Goal: Task Accomplishment & Management: Manage account settings

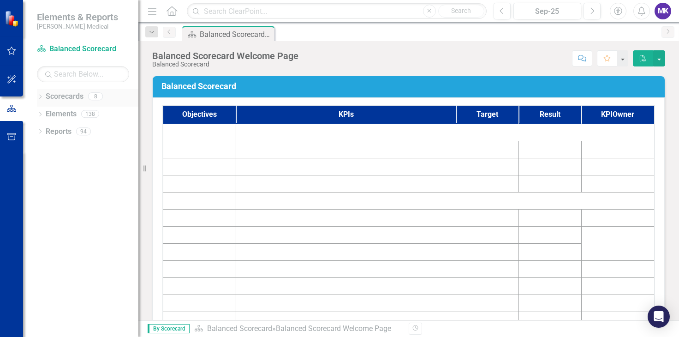
click at [40, 95] on icon at bounding box center [40, 97] width 2 height 4
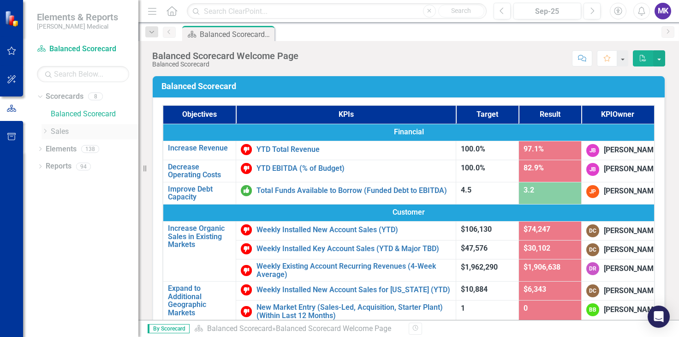
click at [48, 134] on div "Dropdown" at bounding box center [45, 132] width 7 height 8
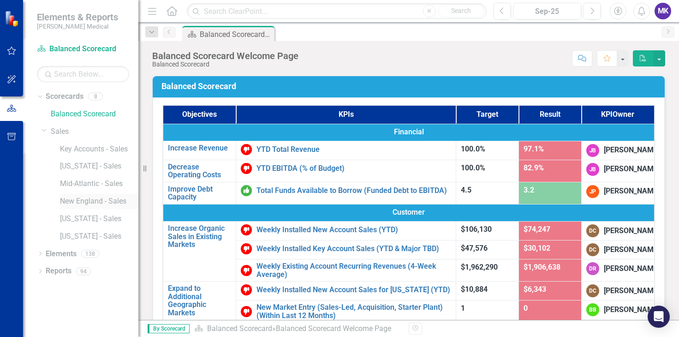
click at [83, 204] on link "New England - Sales" at bounding box center [99, 201] width 78 height 11
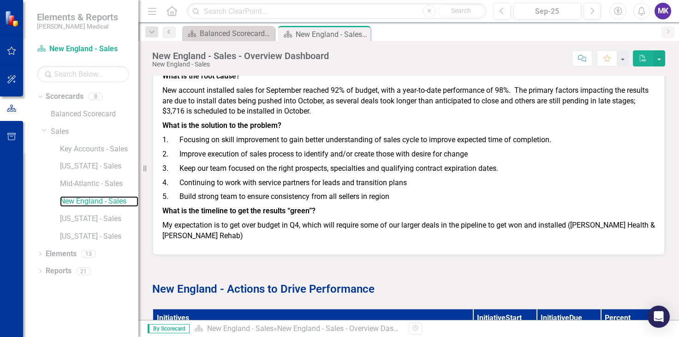
scroll to position [1120, 0]
click at [85, 221] on link "[US_STATE] - Sales" at bounding box center [99, 219] width 78 height 11
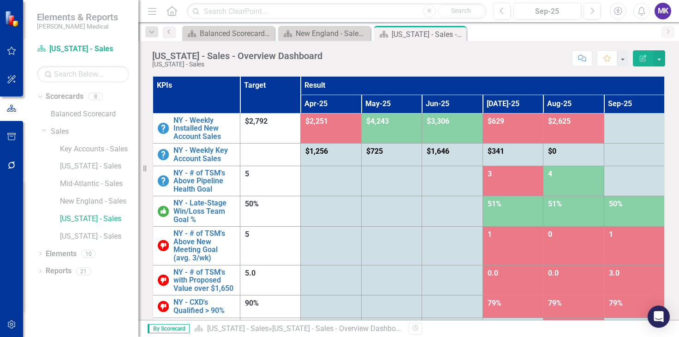
click at [643, 56] on icon "Edit Report" at bounding box center [643, 58] width 8 height 6
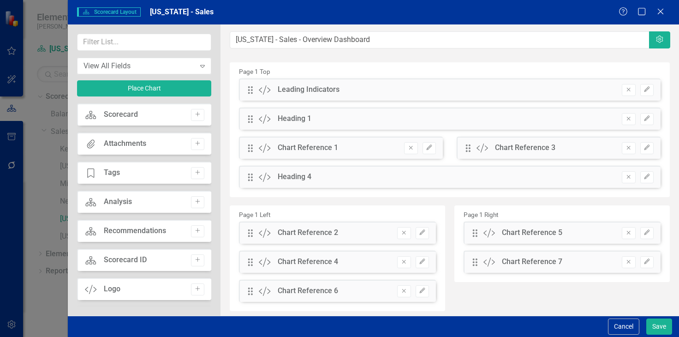
click at [663, 19] on div "Scorecard Scorecard Layout [US_STATE] - Sales Help Maximize Close" at bounding box center [373, 12] width 611 height 24
click at [663, 13] on icon "Close" at bounding box center [661, 11] width 12 height 9
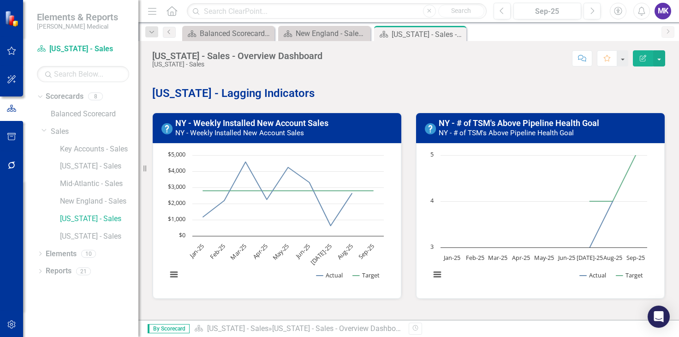
scroll to position [292, 0]
click at [330, 137] on td "NY - Weekly Installed New Account Sales NY - Weekly Installed New Account Sales" at bounding box center [285, 128] width 221 height 25
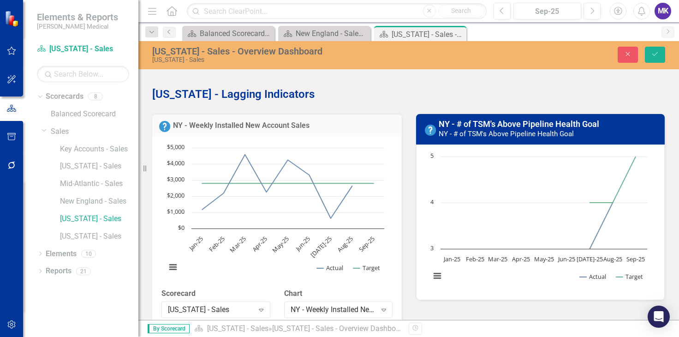
scroll to position [291, 0]
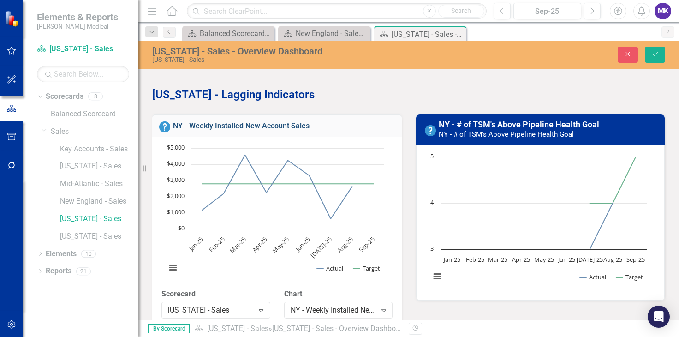
click at [257, 123] on link "NY - Weekly Installed New Account Sales" at bounding box center [241, 125] width 137 height 9
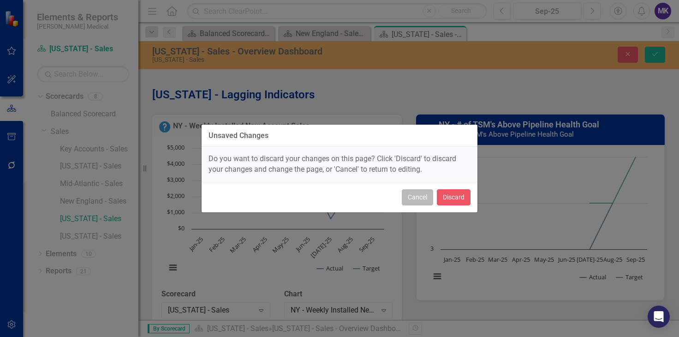
click at [412, 195] on button "Cancel" at bounding box center [417, 197] width 31 height 16
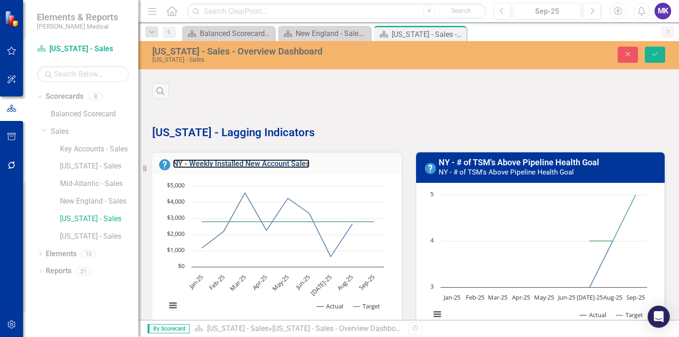
scroll to position [252, 0]
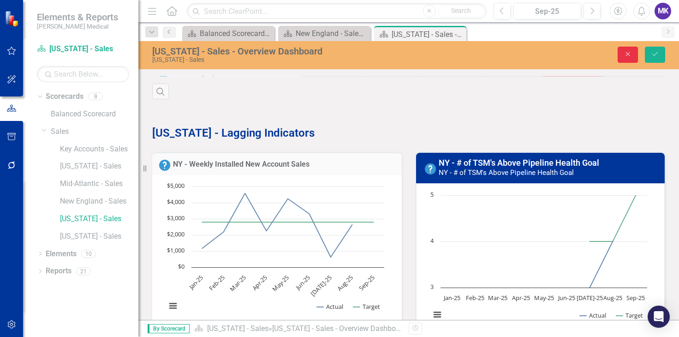
click at [626, 52] on icon "Close" at bounding box center [628, 54] width 8 height 6
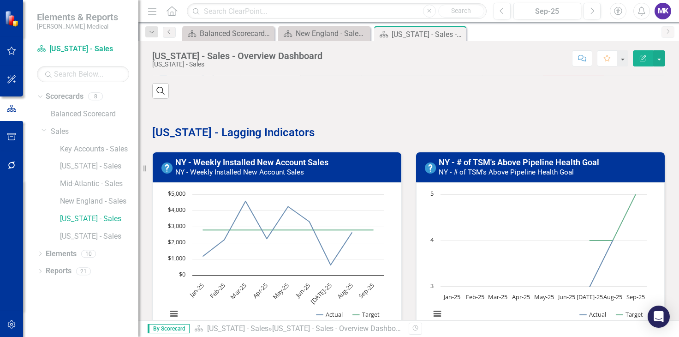
scroll to position [317, 0]
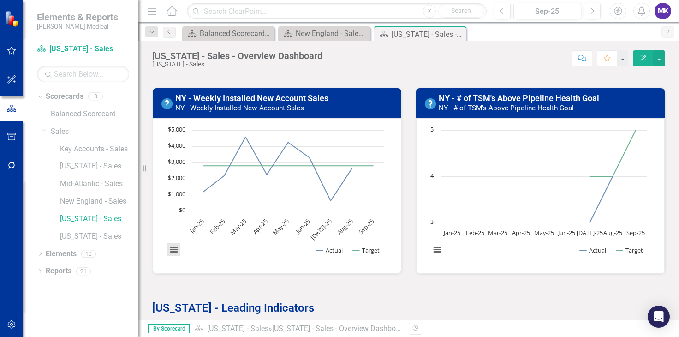
click at [176, 246] on button "View chart menu, Chart" at bounding box center [174, 249] width 13 height 13
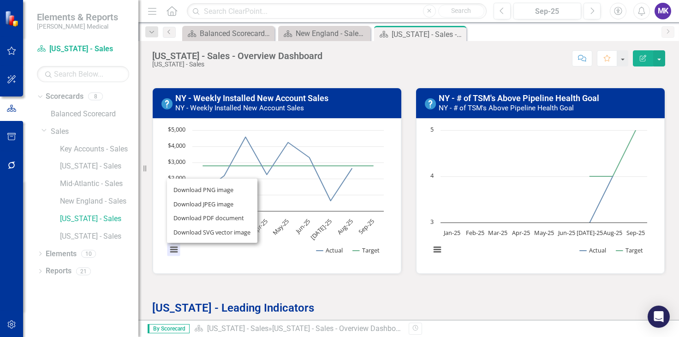
click at [352, 106] on h3 "NY - Weekly Installed New Account Sales NY - Weekly Installed New Account Sales" at bounding box center [285, 103] width 221 height 18
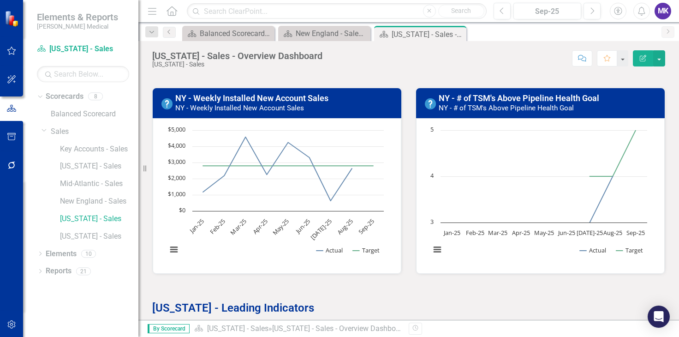
click at [352, 106] on h3 "NY - Weekly Installed New Account Sales NY - Weekly Installed New Account Sales" at bounding box center [285, 103] width 221 height 18
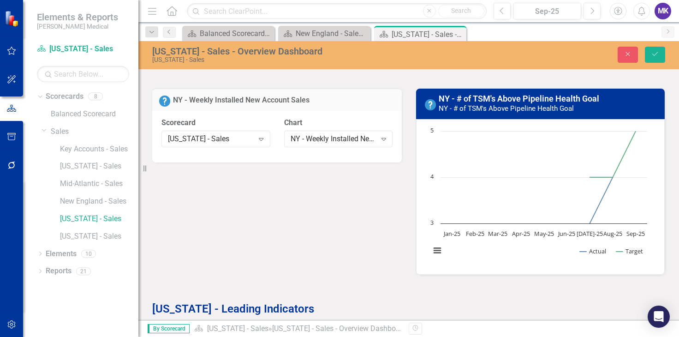
click at [350, 106] on td "NY - Weekly Installed New Account Sales" at bounding box center [284, 101] width 222 height 12
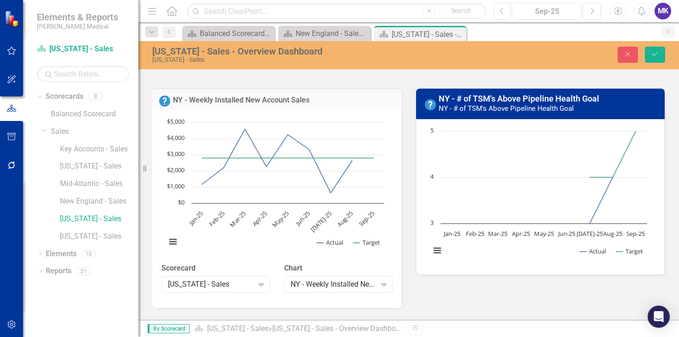
click at [373, 108] on div "NY - Weekly Installed New Account Sales" at bounding box center [277, 99] width 250 height 23
click at [399, 164] on div "NY - Weekly Installed New Account Sales Loading... Chart Line chart with 2 line…" at bounding box center [276, 192] width 263 height 231
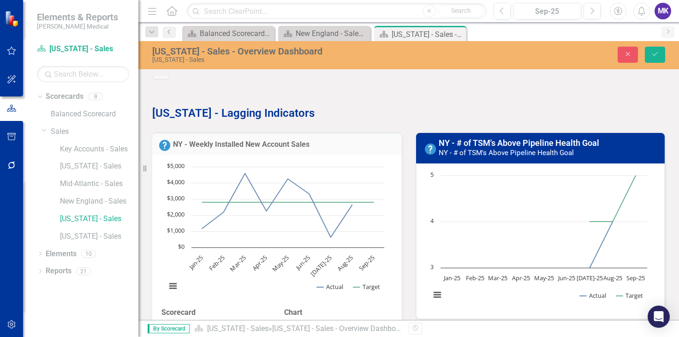
scroll to position [292, 0]
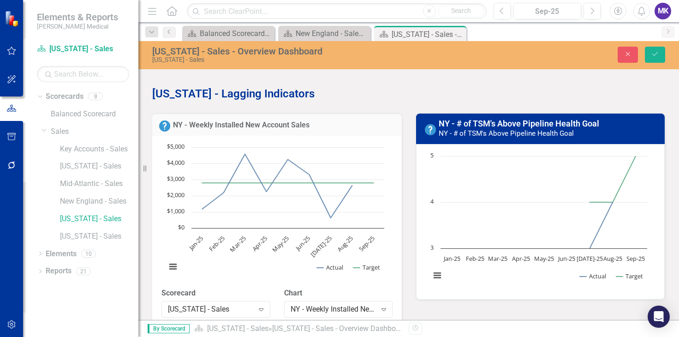
click at [267, 93] on strong "[US_STATE] - Lagging Indicators" at bounding box center [233, 93] width 162 height 13
click at [632, 53] on icon "Close" at bounding box center [628, 54] width 8 height 6
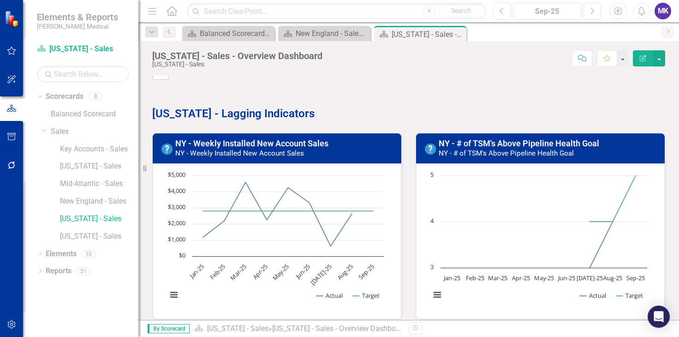
scroll to position [271, 0]
click at [207, 143] on link "NY - Weekly Installed New Account Sales" at bounding box center [251, 143] width 153 height 10
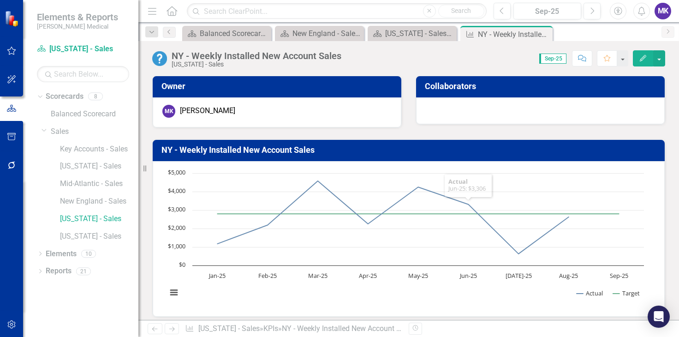
click at [431, 149] on h3 "NY - Weekly Installed New Account Sales" at bounding box center [411, 149] width 498 height 9
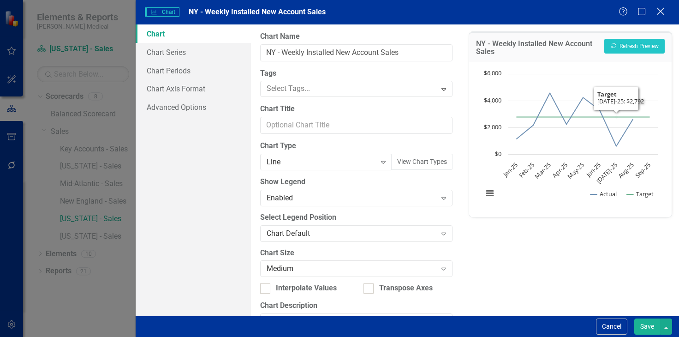
click at [661, 15] on icon "Close" at bounding box center [661, 11] width 12 height 9
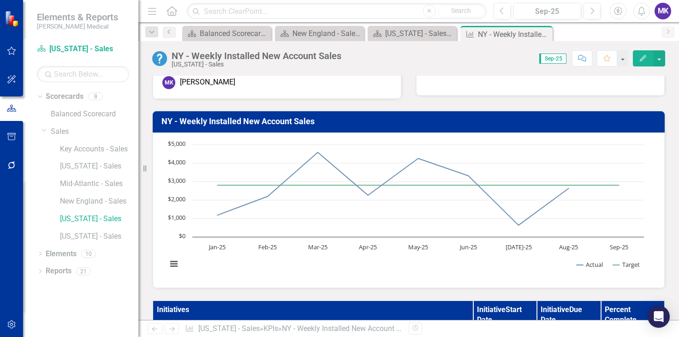
scroll to position [29, 0]
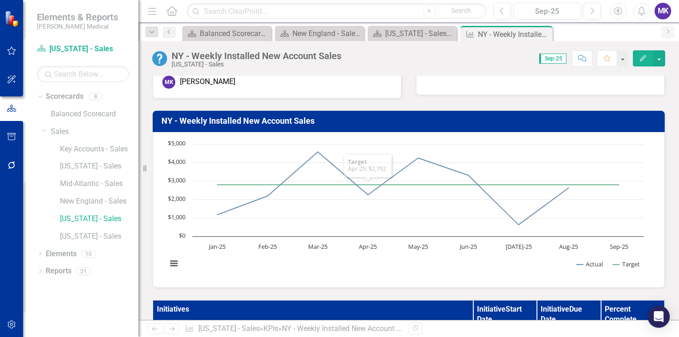
click at [320, 118] on h3 "NY - Weekly Installed New Account Sales" at bounding box center [411, 120] width 498 height 9
click at [278, 120] on h3 "NY - Weekly Installed New Account Sales" at bounding box center [411, 120] width 498 height 9
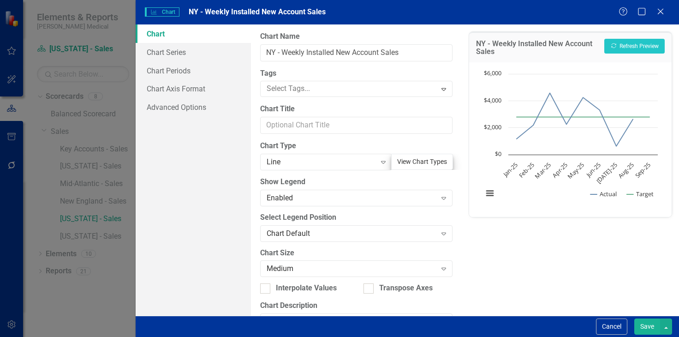
scroll to position [70, 0]
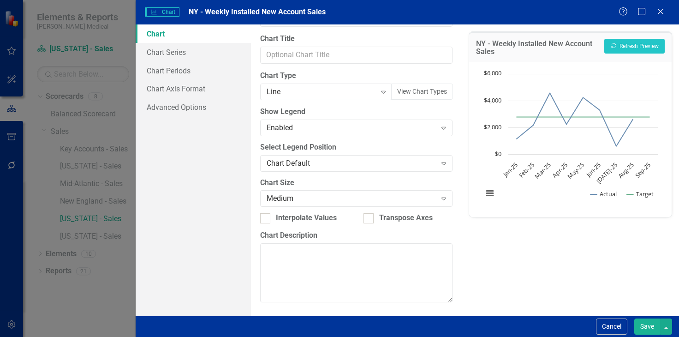
click at [668, 11] on div "Help Maximize Close" at bounding box center [644, 12] width 51 height 11
click at [660, 10] on icon "Close" at bounding box center [661, 11] width 12 height 9
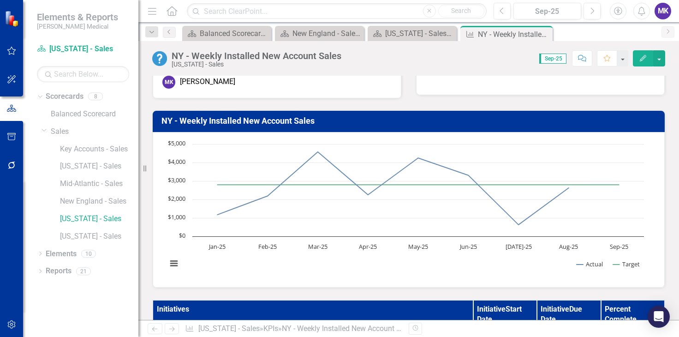
click at [641, 61] on button "Edit" at bounding box center [643, 58] width 20 height 16
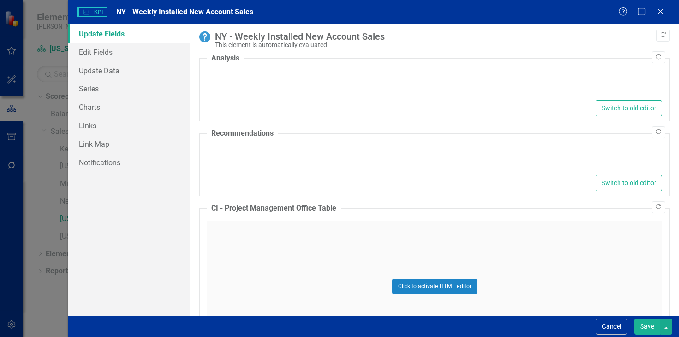
type textarea "<p><strong>What is the root cause?</strong></p> <p>New account installed sales …"
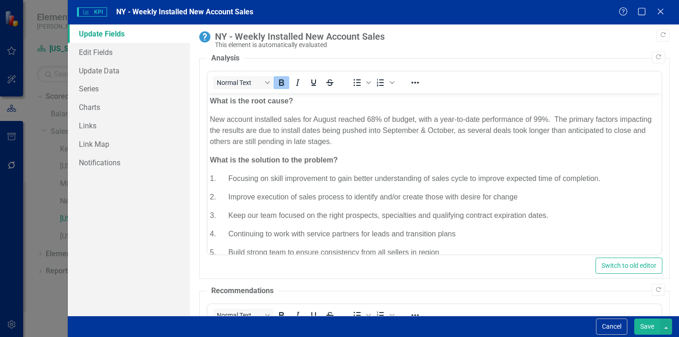
scroll to position [0, 0]
click at [95, 56] on link "Edit Fields" at bounding box center [129, 52] width 122 height 18
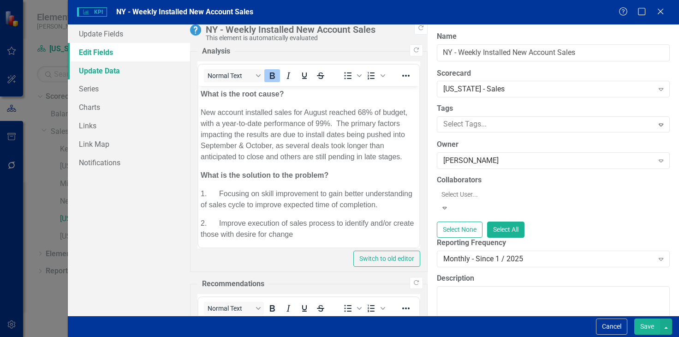
click at [109, 69] on link "Update Data" at bounding box center [129, 70] width 122 height 18
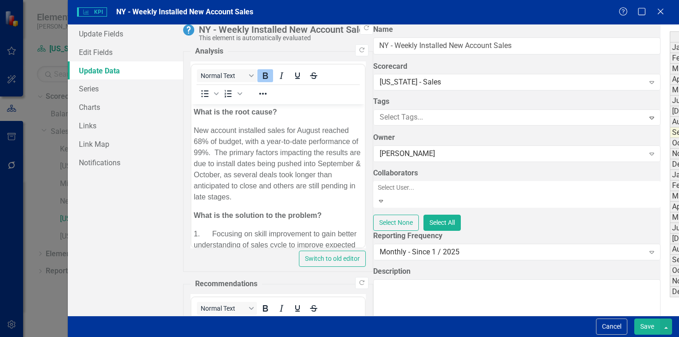
type textarea "9"
type textarea "1971"
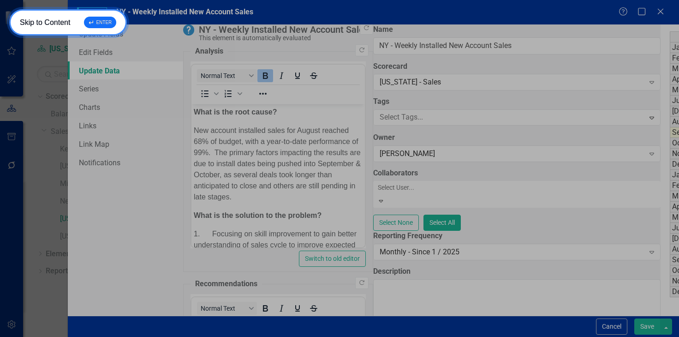
click at [101, 26] on div "↵ ENTER" at bounding box center [100, 23] width 32 height 12
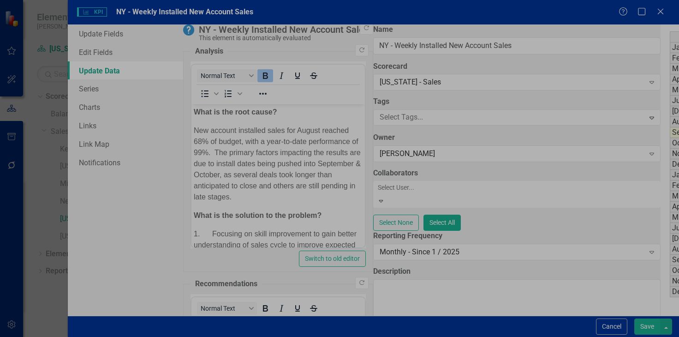
click at [96, 17] on div "KPI KPI NY - Weekly Installed New Account Sales" at bounding box center [347, 12] width 541 height 11
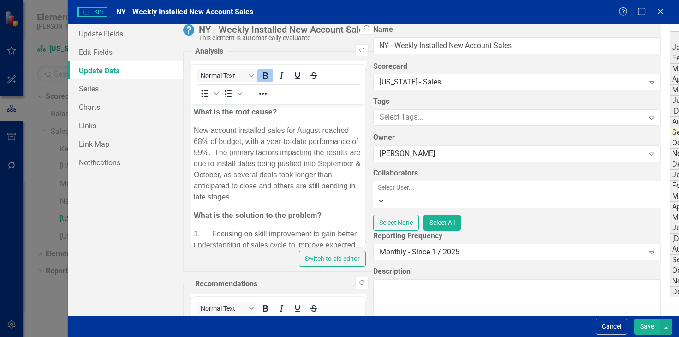
click at [645, 325] on button "Save" at bounding box center [648, 326] width 26 height 16
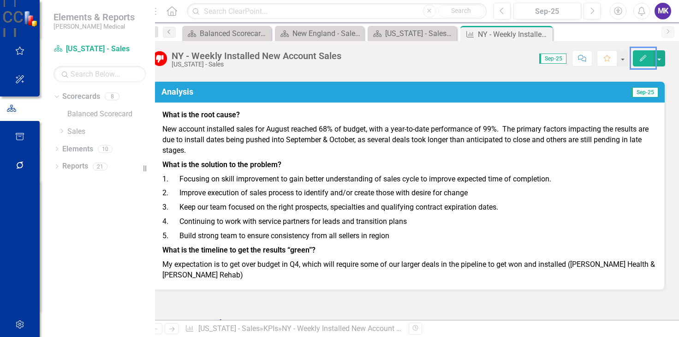
scroll to position [529, 0]
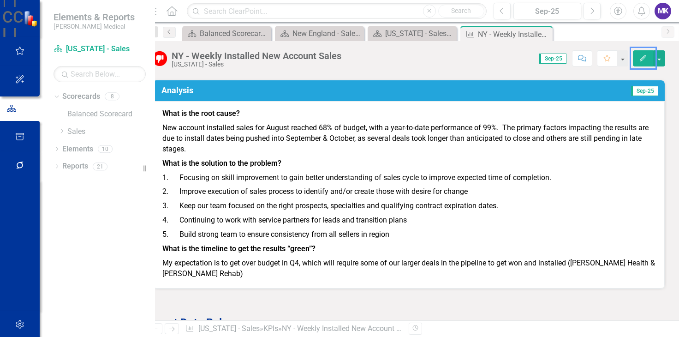
click at [554, 93] on td "Sep-25" at bounding box center [542, 92] width 233 height 16
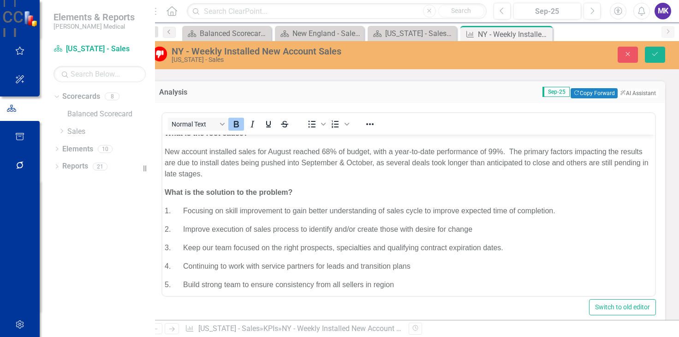
scroll to position [0, 0]
